Goal: Information Seeking & Learning: Learn about a topic

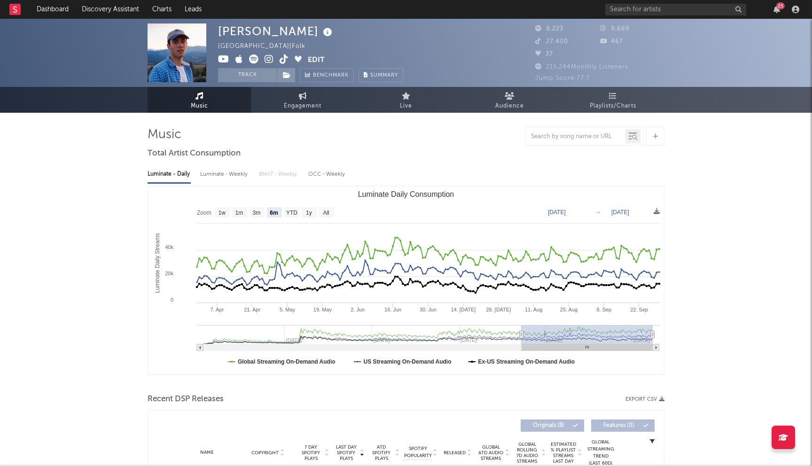
select select "6m"
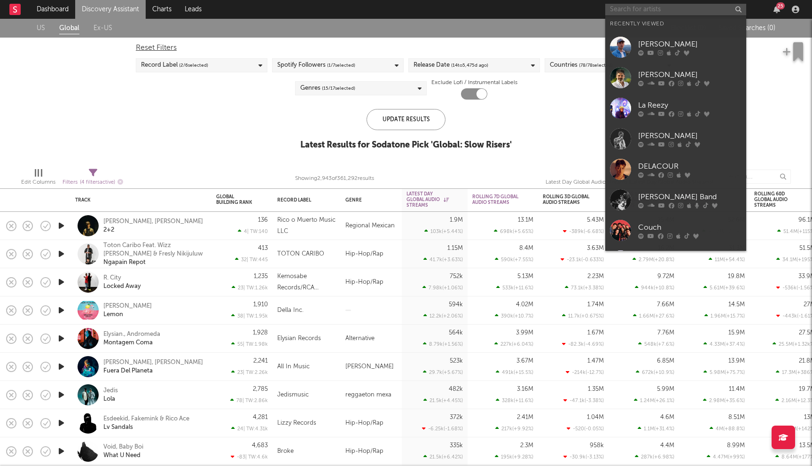
click at [659, 11] on input "text" at bounding box center [675, 10] width 141 height 12
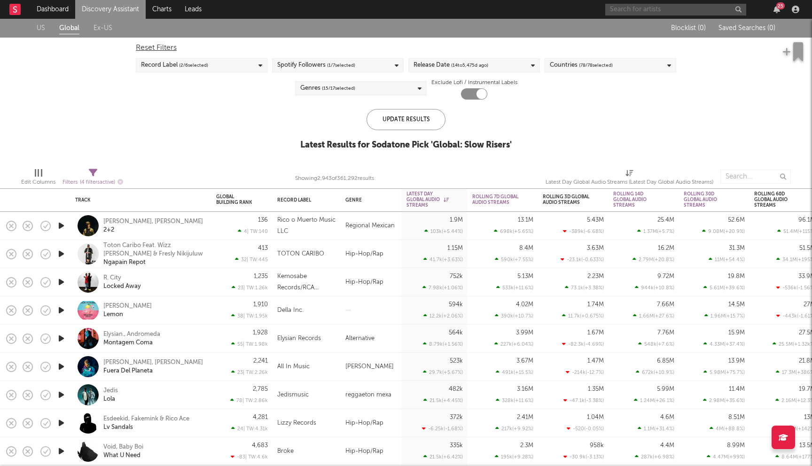
click at [649, 9] on input "text" at bounding box center [675, 10] width 141 height 12
click at [645, 13] on input "text" at bounding box center [675, 10] width 141 height 12
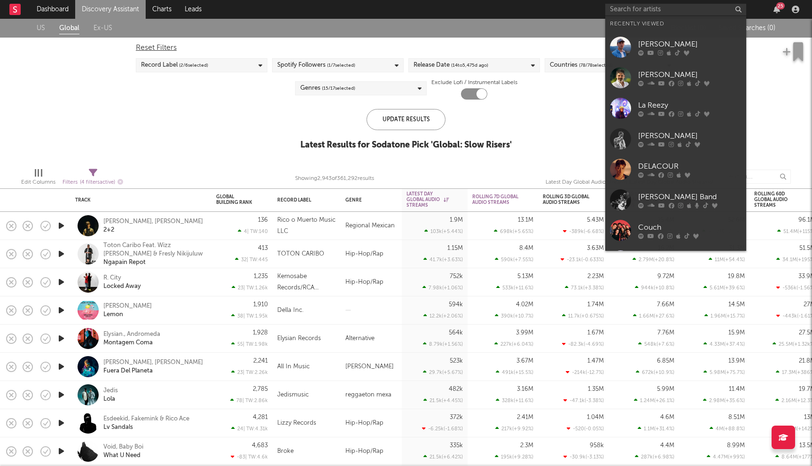
click at [190, 138] on div "US Global Ex-US Blocklist ( 0 ) Saved Searches ( 0 ) Reset Filters Record Label…" at bounding box center [406, 89] width 812 height 141
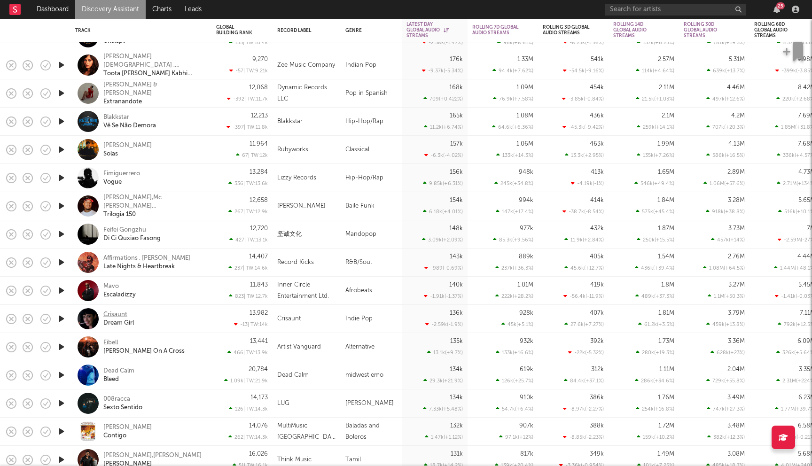
click at [117, 312] on div "Crisaunt" at bounding box center [115, 315] width 24 height 8
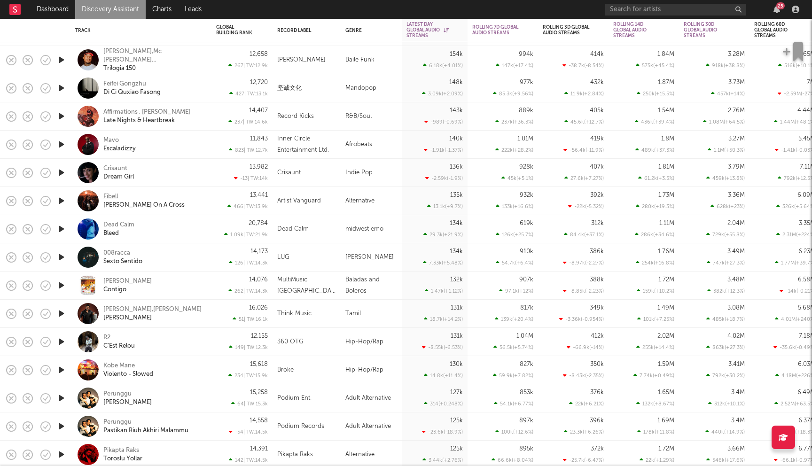
click at [112, 195] on div "Eibell" at bounding box center [110, 197] width 15 height 8
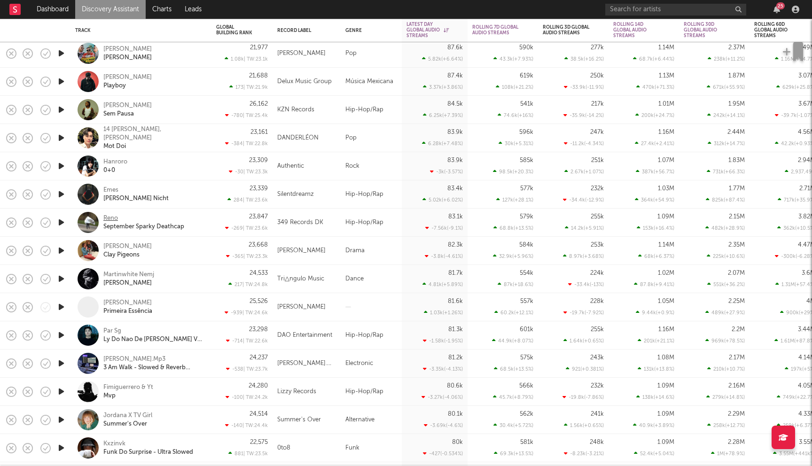
click at [114, 218] on div "Reno" at bounding box center [110, 218] width 15 height 8
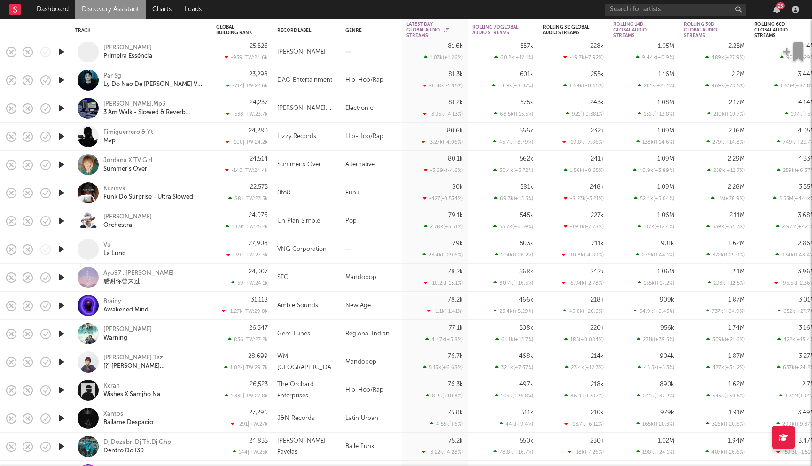
click at [123, 215] on div "[PERSON_NAME]" at bounding box center [127, 217] width 48 height 8
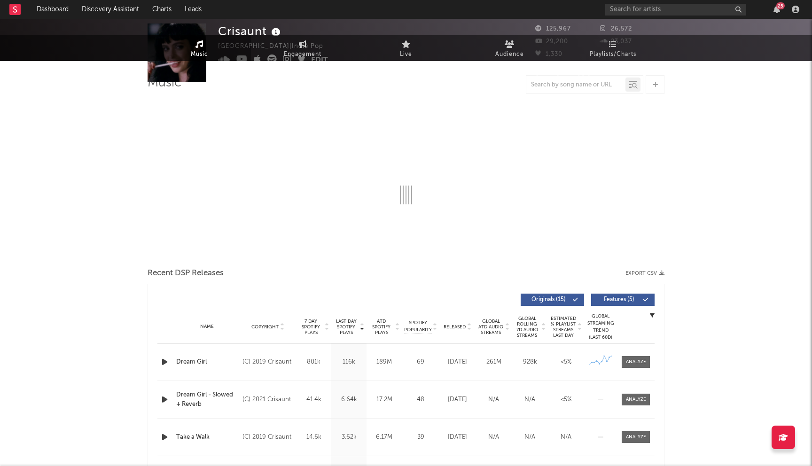
select select "6m"
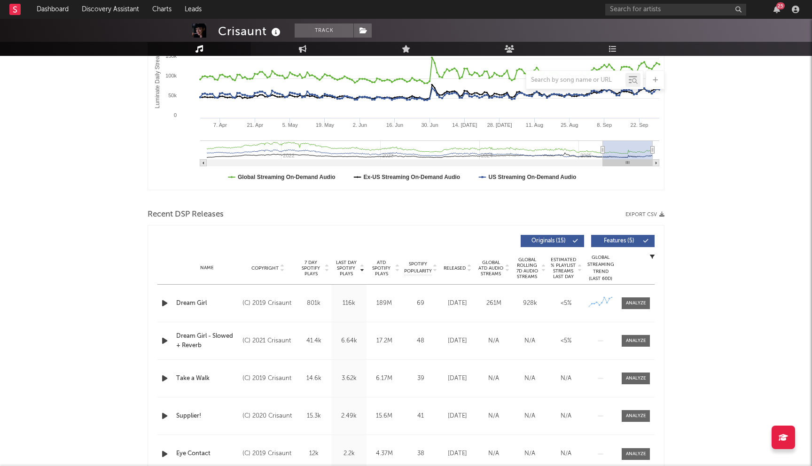
scroll to position [258, 0]
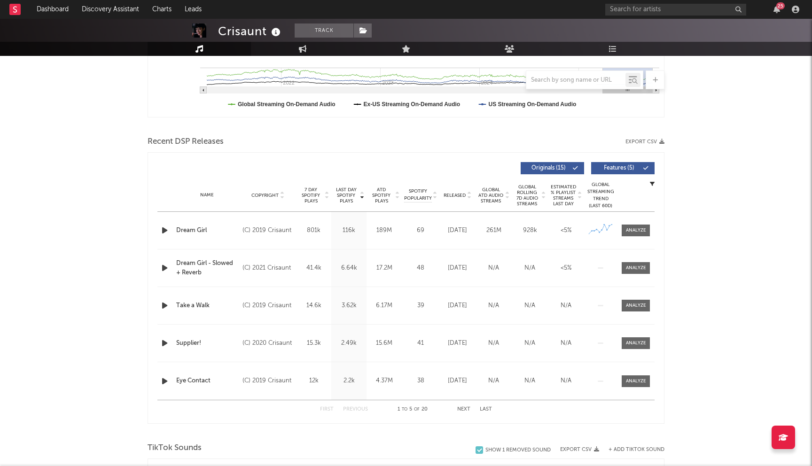
click at [462, 408] on button "Next" at bounding box center [463, 409] width 13 height 5
click at [358, 412] on div "First Previous 6 to 10 of 20 Next Last" at bounding box center [406, 409] width 172 height 18
click at [359, 409] on button "Previous" at bounding box center [355, 409] width 25 height 5
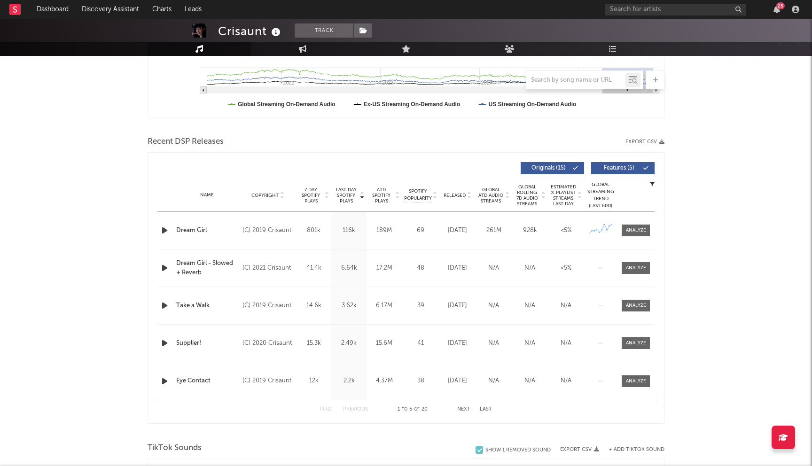
drag, startPoint x: 140, startPoint y: 170, endPoint x: 140, endPoint y: 190, distance: 20.2
click at [140, 190] on div "Crisaunt Track United States | Indie Pop Edit Track Benchmark Summary 125,967 2…" at bounding box center [406, 471] width 812 height 1420
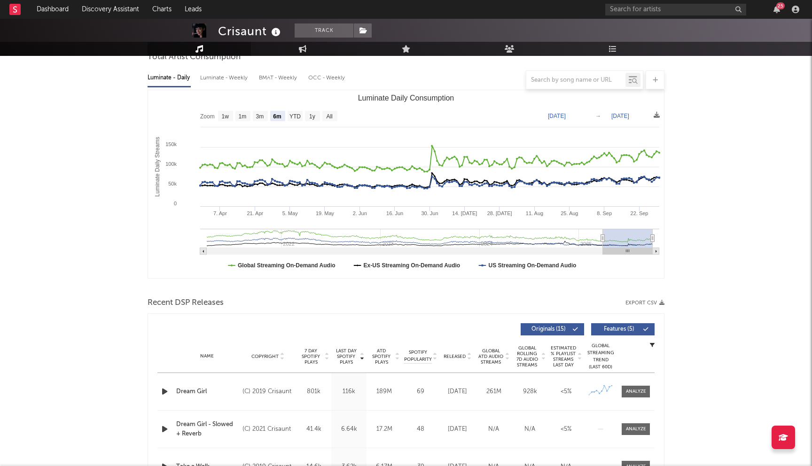
scroll to position [0, 0]
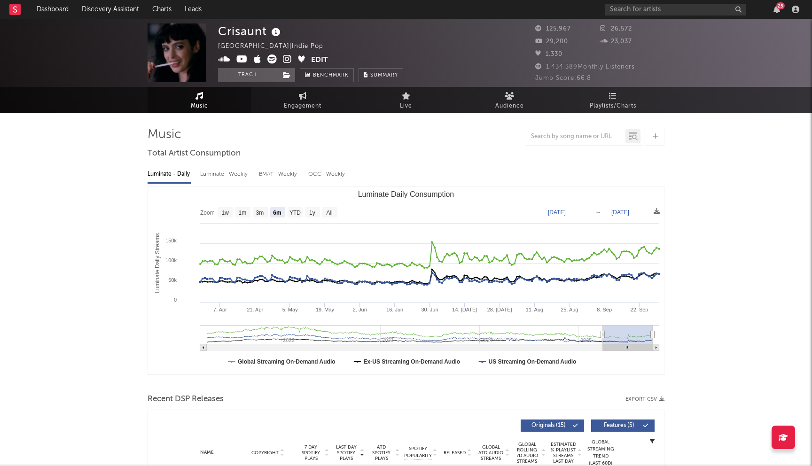
click at [239, 59] on icon at bounding box center [241, 59] width 11 height 9
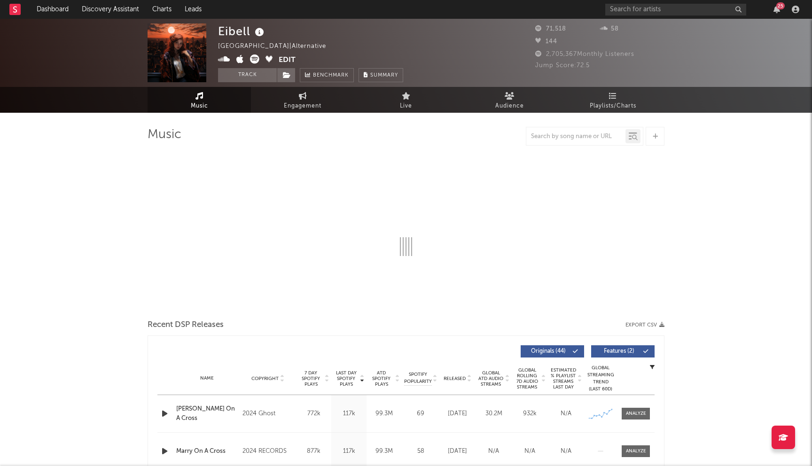
select select "6m"
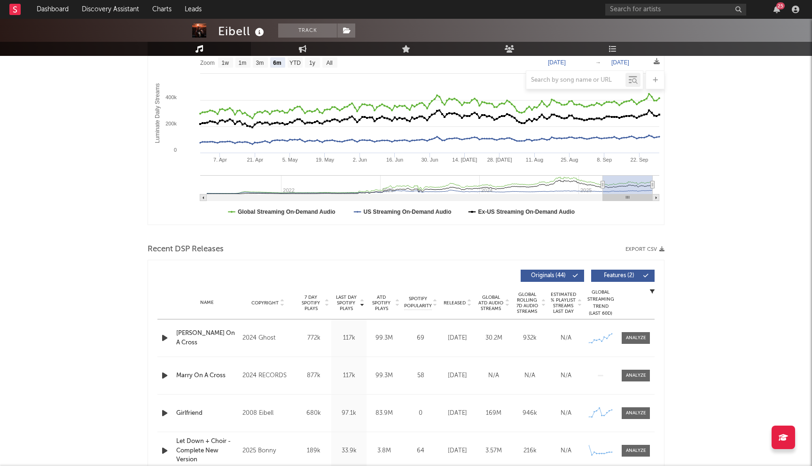
scroll to position [71, 0]
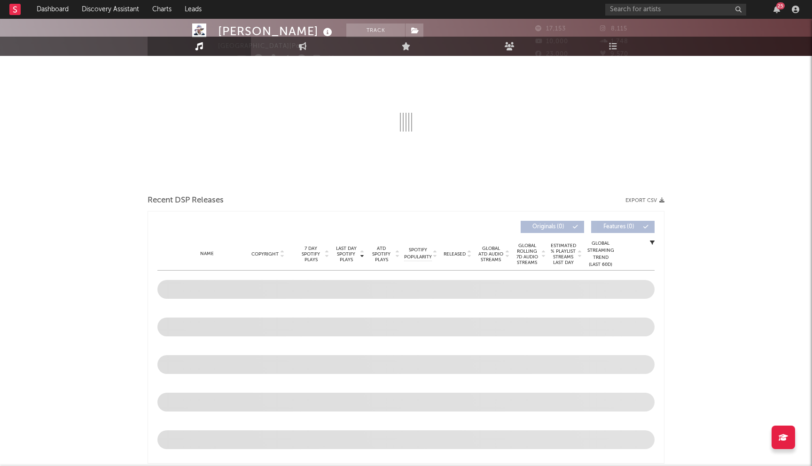
scroll to position [183, 0]
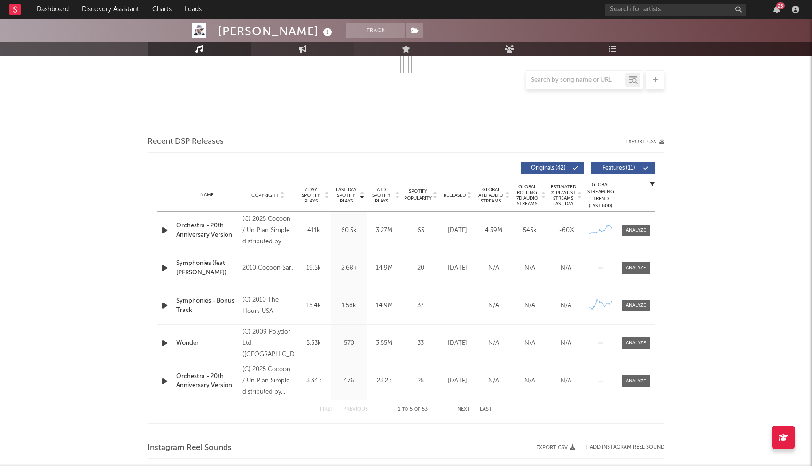
select select "6m"
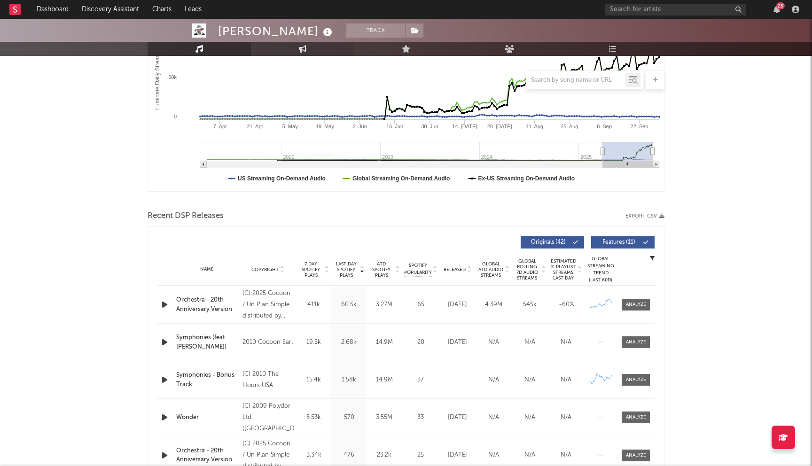
scroll to position [258, 0]
